Goal: Task Accomplishment & Management: Use online tool/utility

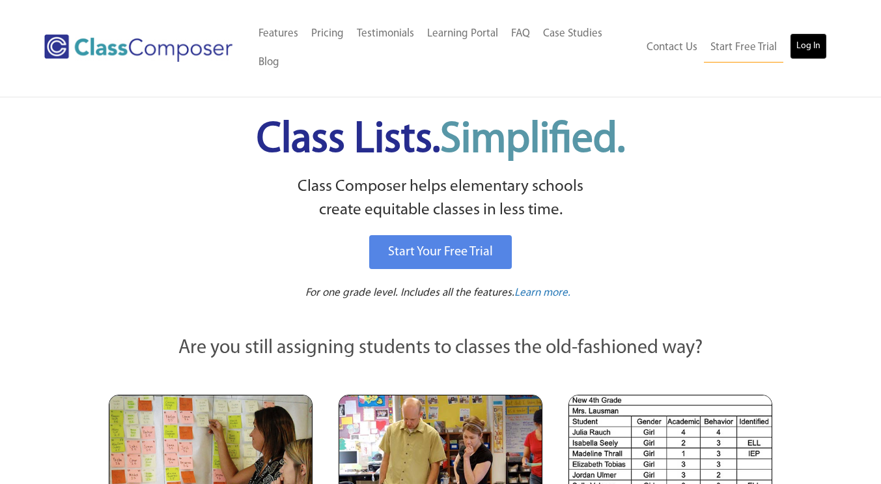
click at [806, 54] on link "Log In" at bounding box center [808, 46] width 37 height 26
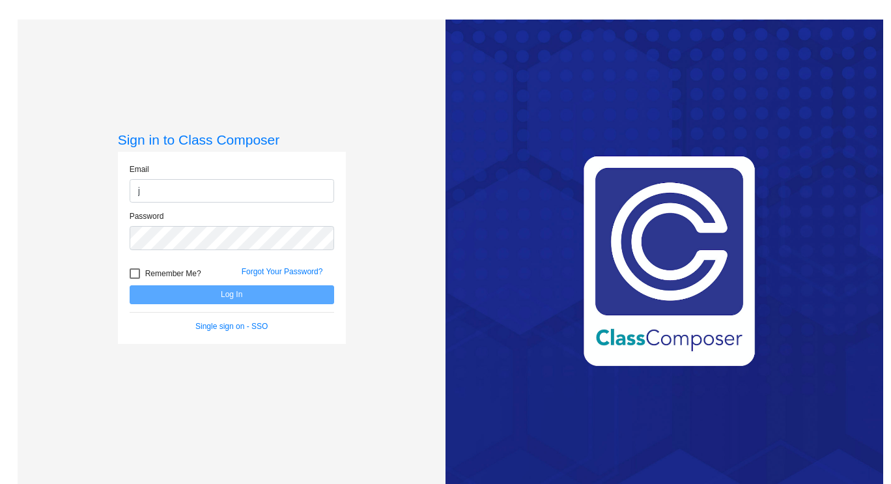
type input "[PERSON_NAME][EMAIL_ADDRESS][PERSON_NAME][PERSON_NAME][DOMAIN_NAME]"
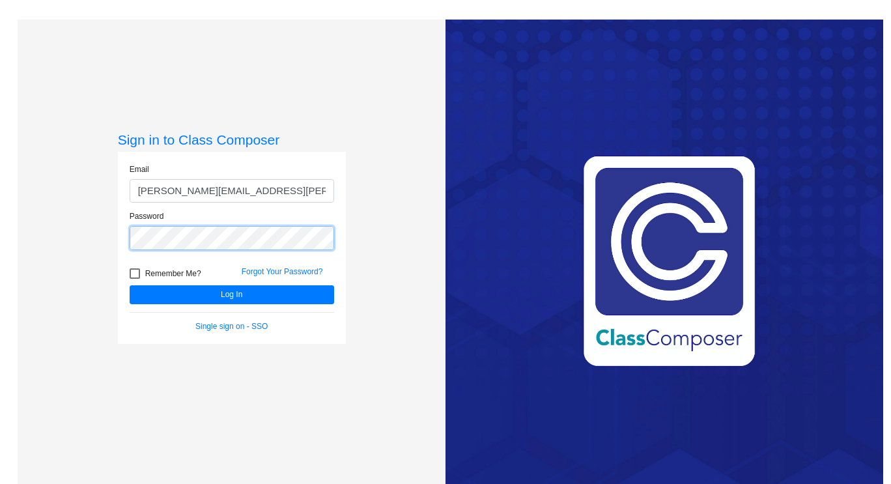
click at [130, 285] on button "Log In" at bounding box center [232, 294] width 205 height 19
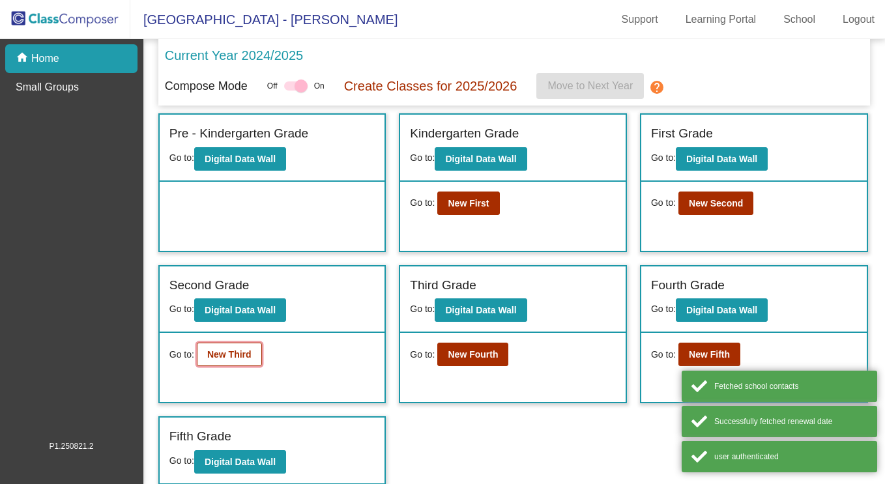
click at [245, 354] on b "New Third" at bounding box center [229, 354] width 44 height 10
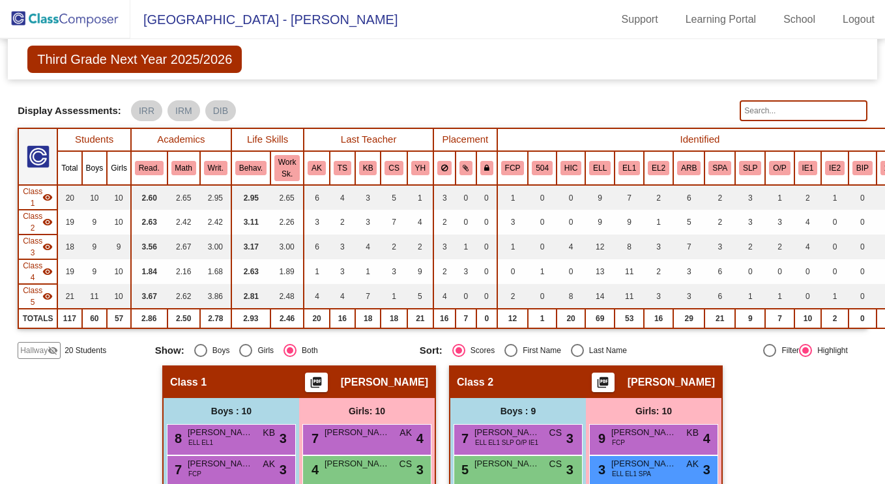
click at [808, 106] on input "text" at bounding box center [803, 110] width 128 height 21
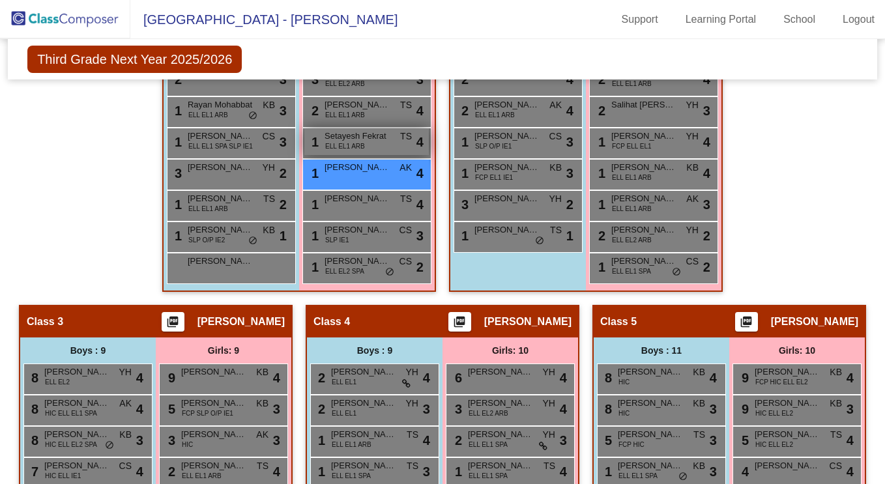
scroll to position [452, 0]
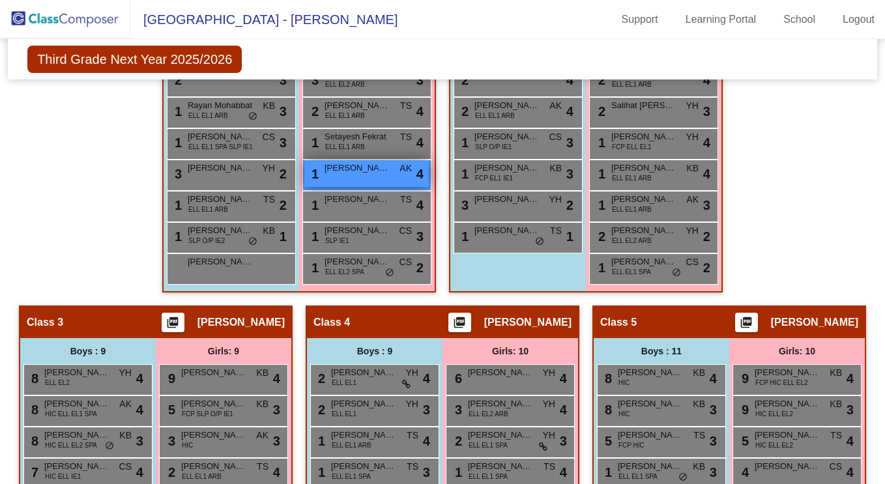
click at [330, 167] on span "[PERSON_NAME]" at bounding box center [356, 168] width 65 height 13
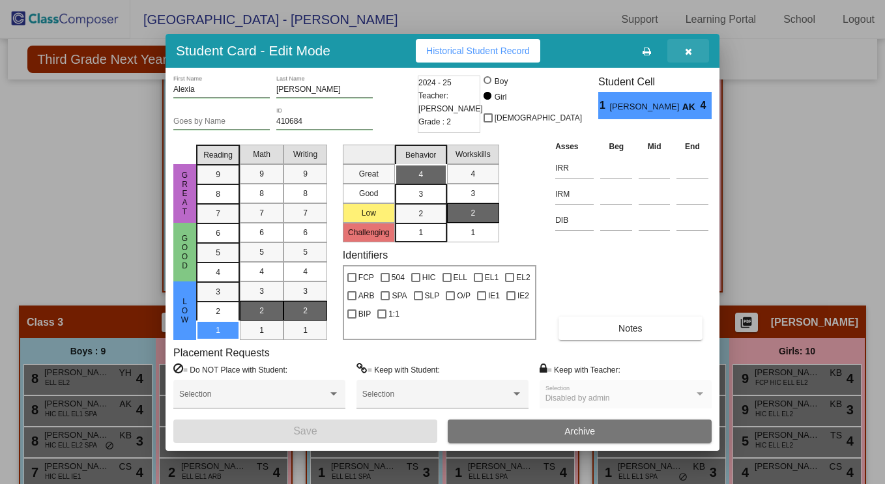
click at [688, 50] on icon "button" at bounding box center [688, 51] width 7 height 9
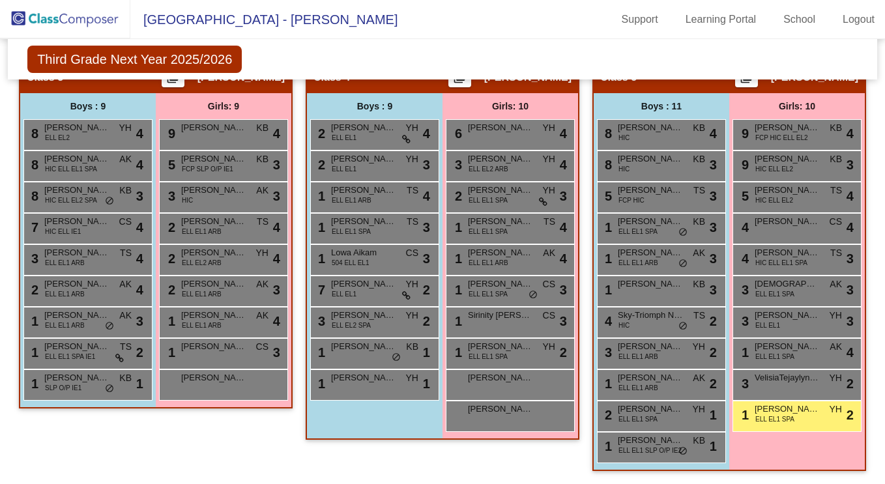
scroll to position [1095, 0]
click at [754, 406] on span "[PERSON_NAME]" at bounding box center [786, 409] width 65 height 13
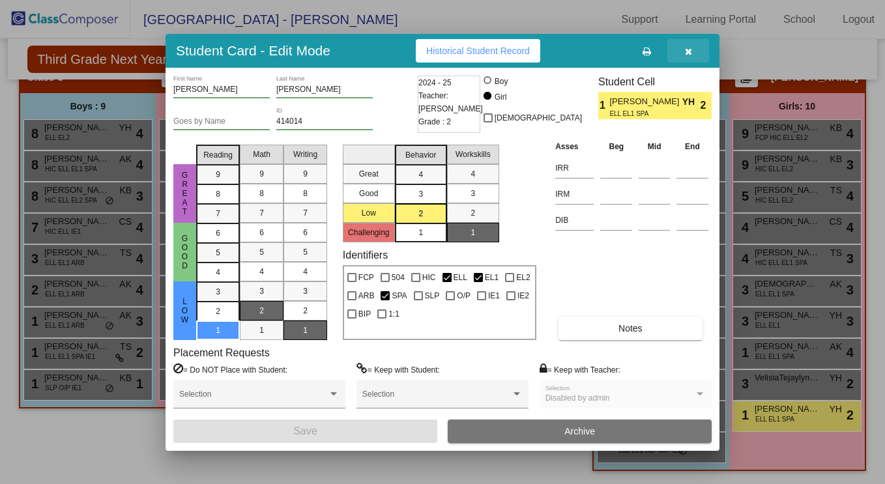
click at [687, 53] on icon "button" at bounding box center [688, 51] width 7 height 9
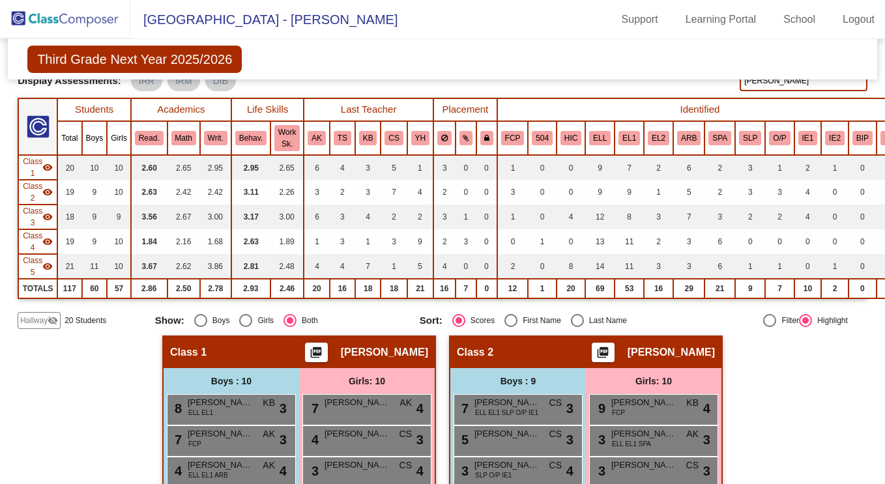
scroll to position [0, 0]
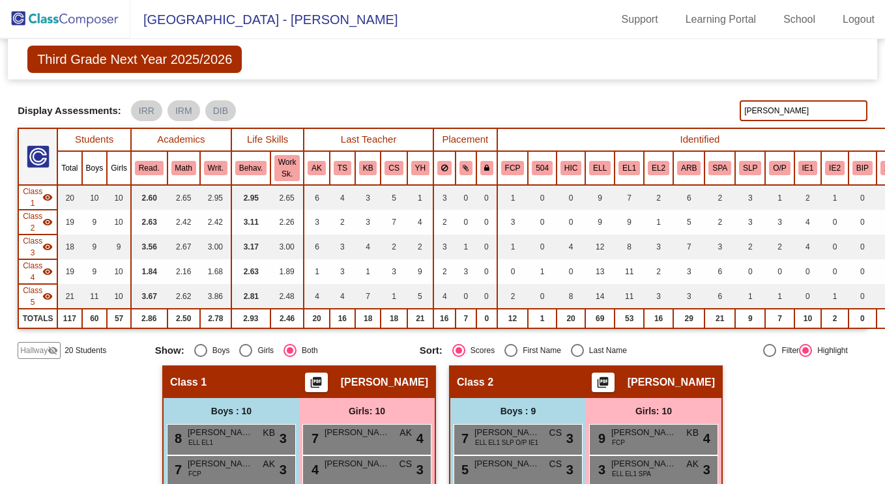
click at [752, 111] on input "[PERSON_NAME]" at bounding box center [803, 110] width 128 height 21
type input "[PERSON_NAME]"
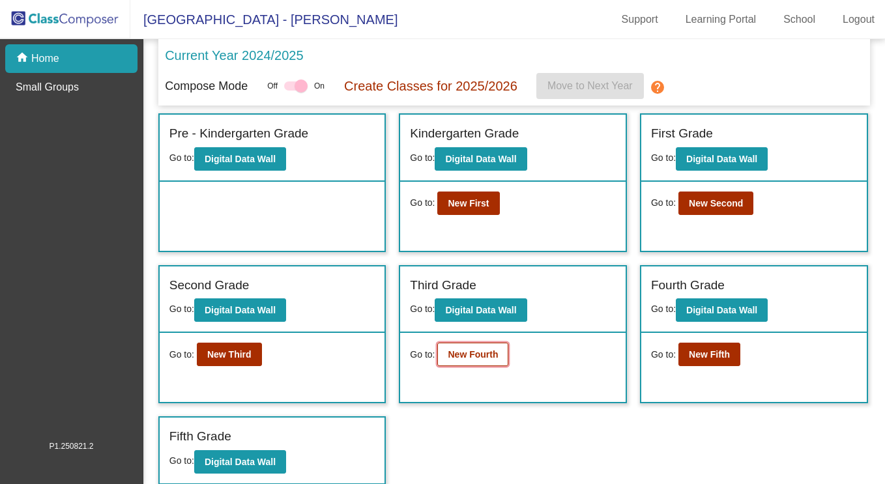
click at [467, 362] on button "New Fourth" at bounding box center [472, 354] width 71 height 23
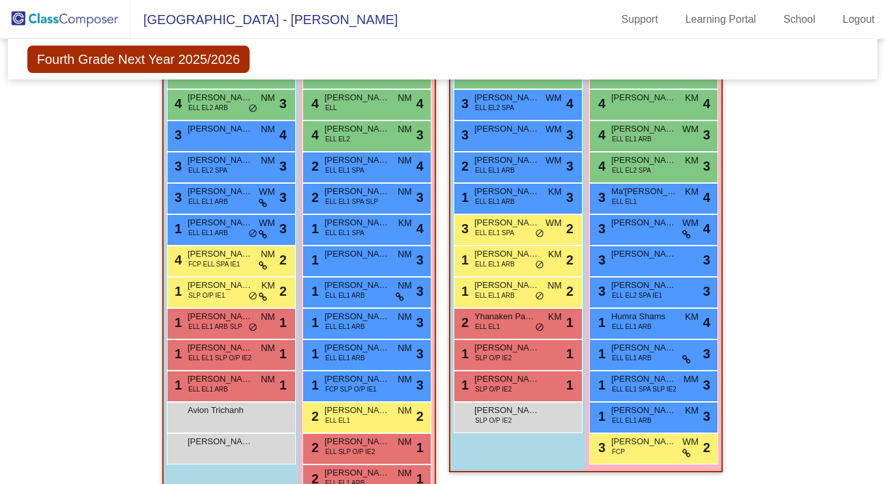
scroll to position [373, 0]
